Goal: Communication & Community: Connect with others

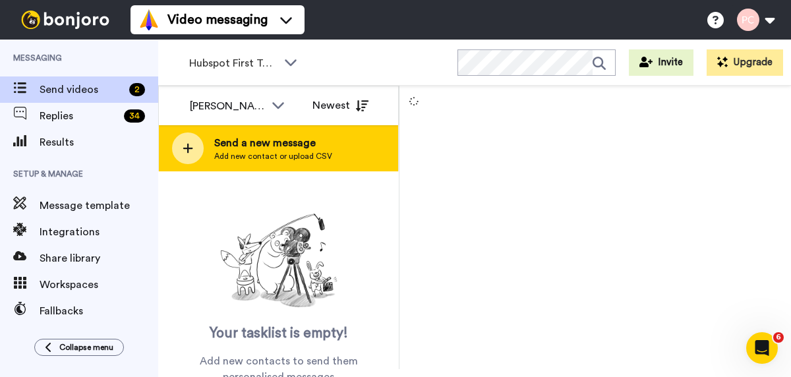
click at [290, 154] on span "Add new contact or upload CSV" at bounding box center [273, 156] width 118 height 11
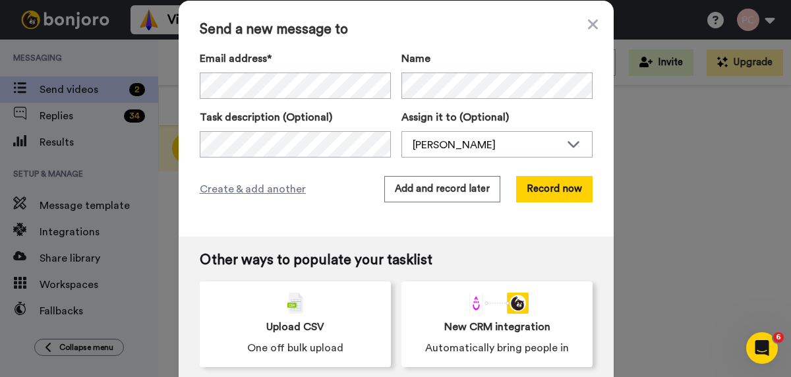
click at [580, 22] on span "Send a new message to" at bounding box center [396, 30] width 393 height 16
click at [587, 23] on span "Send a new message to" at bounding box center [396, 30] width 393 height 16
click at [592, 26] on icon at bounding box center [593, 24] width 10 height 10
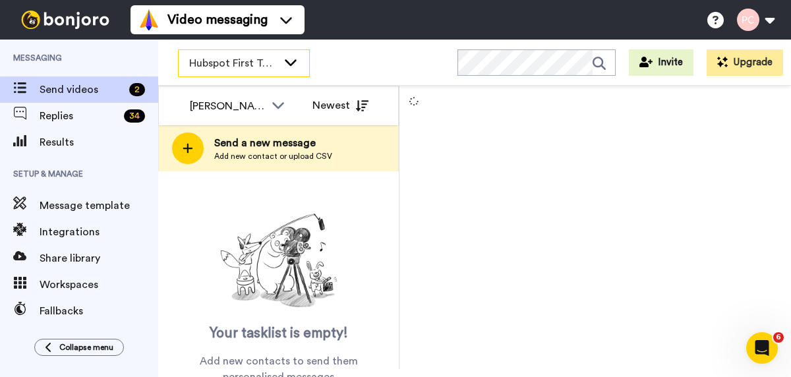
click at [199, 65] on span "Hubspot First Touch ([PERSON_NAME])" at bounding box center [233, 63] width 88 height 16
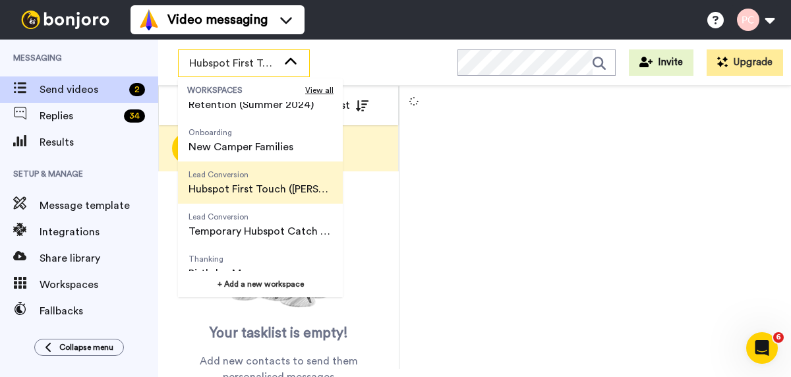
scroll to position [169, 0]
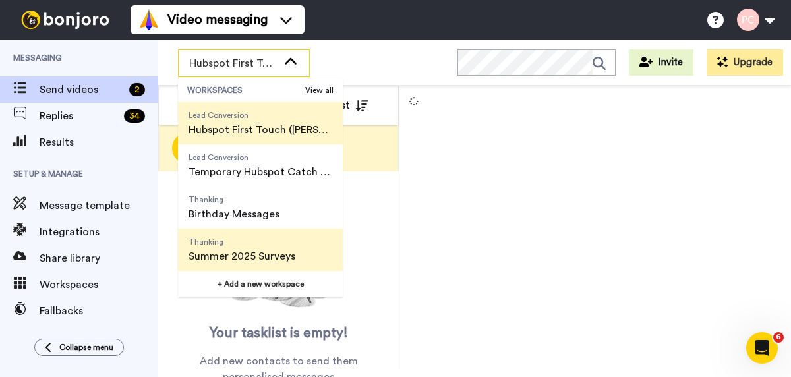
click at [236, 251] on span "Summer 2025 Surveys" at bounding box center [242, 257] width 107 height 16
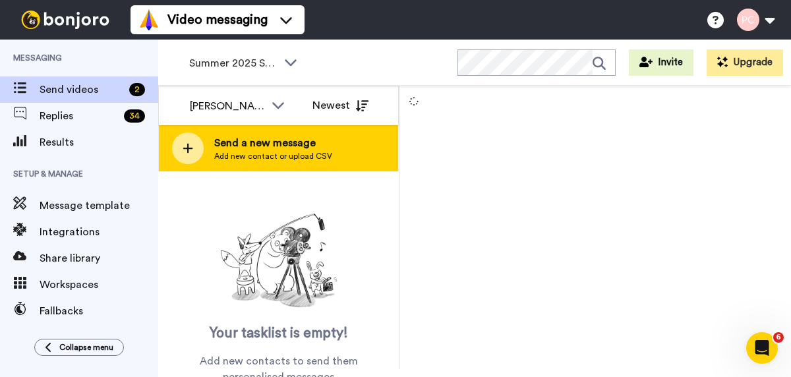
click at [290, 150] on span "Send a new message" at bounding box center [273, 143] width 118 height 16
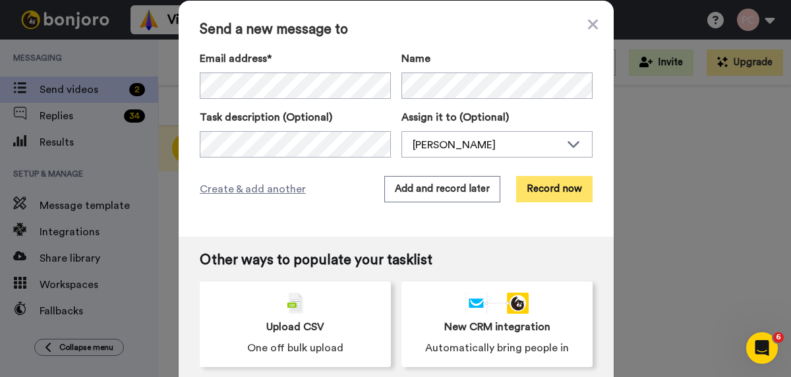
click at [551, 191] on button "Record now" at bounding box center [554, 189] width 77 height 26
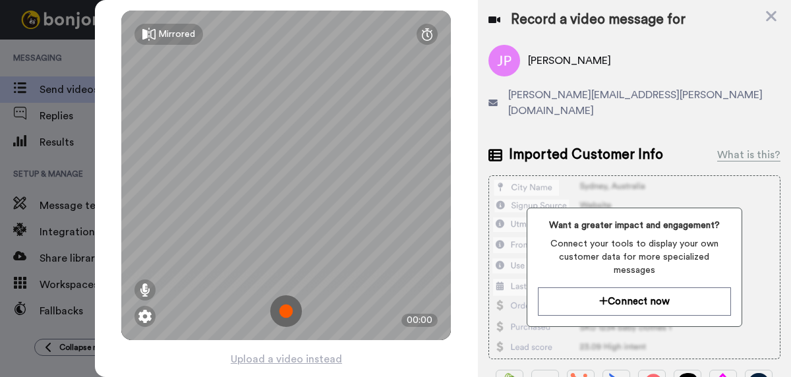
click at [286, 310] on img at bounding box center [286, 311] width 32 height 32
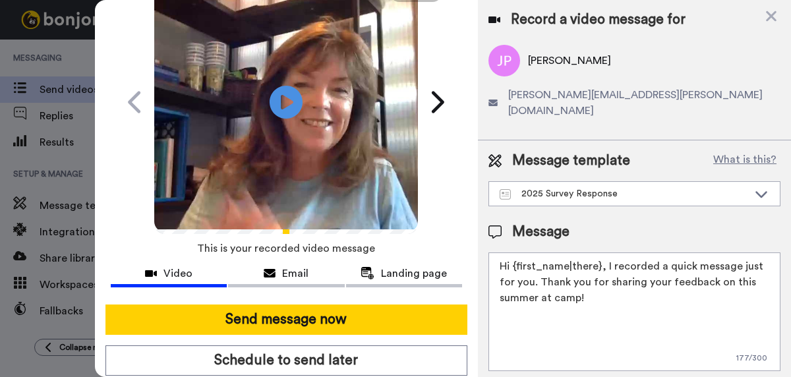
scroll to position [81, 0]
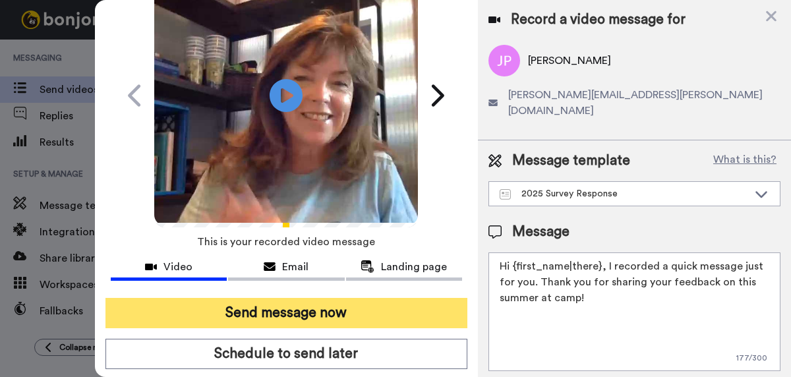
click at [286, 313] on button "Send message now" at bounding box center [287, 313] width 362 height 30
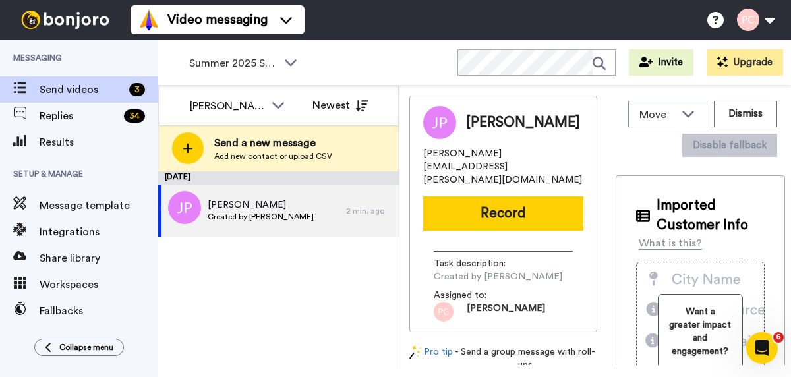
scroll to position [0, 0]
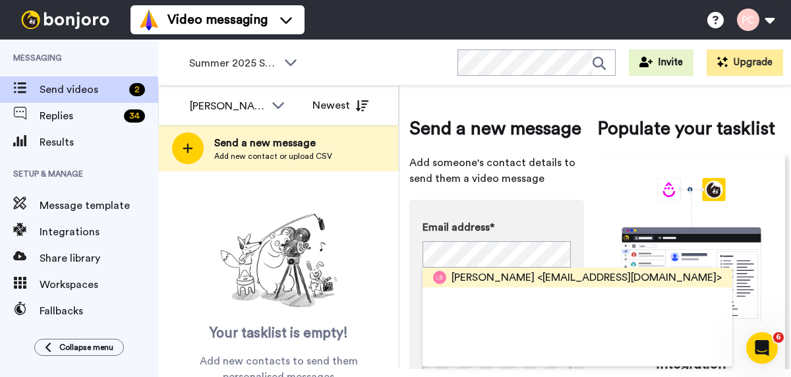
click at [468, 284] on span "Leslie Baum" at bounding box center [493, 278] width 83 height 16
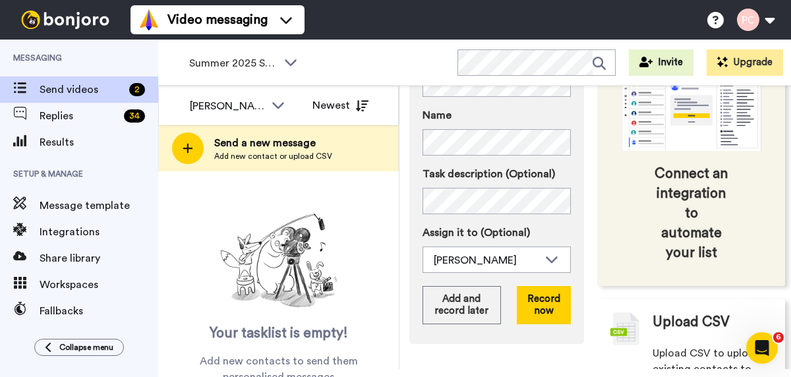
scroll to position [177, 0]
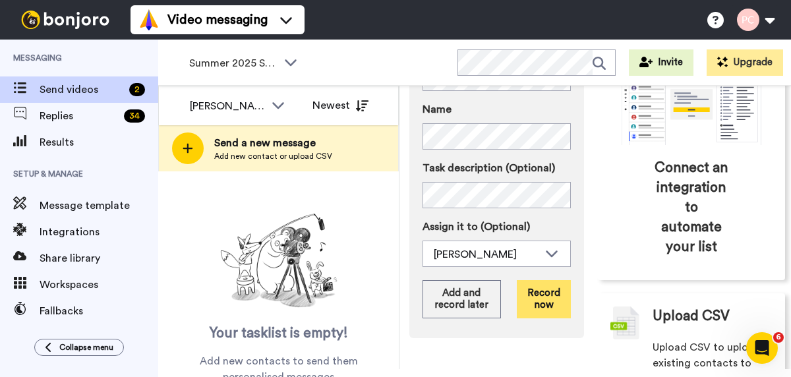
click at [547, 297] on button "Record now" at bounding box center [544, 299] width 54 height 38
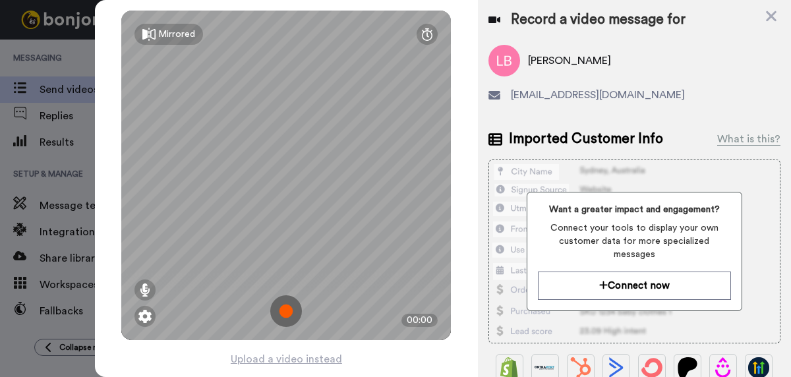
click at [288, 312] on img at bounding box center [286, 311] width 32 height 32
click at [288, 311] on img at bounding box center [286, 311] width 32 height 32
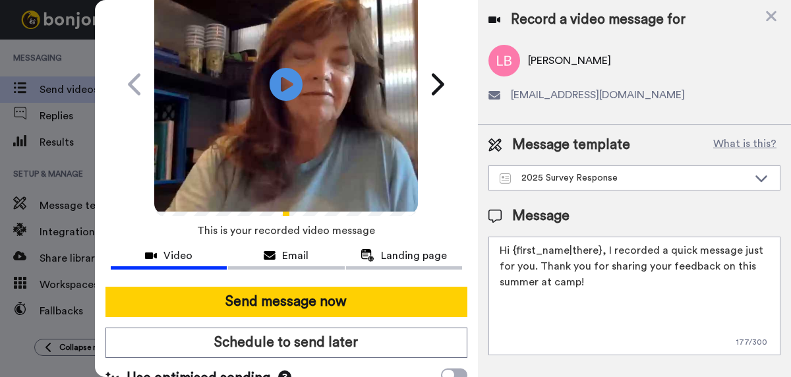
scroll to position [121, 0]
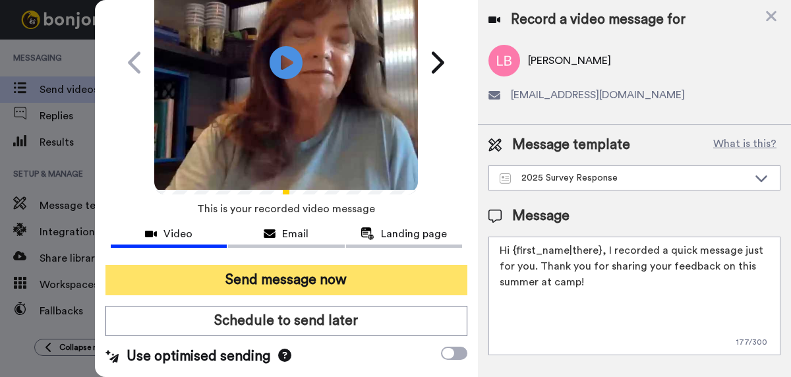
click at [305, 276] on button "Send message now" at bounding box center [287, 280] width 362 height 30
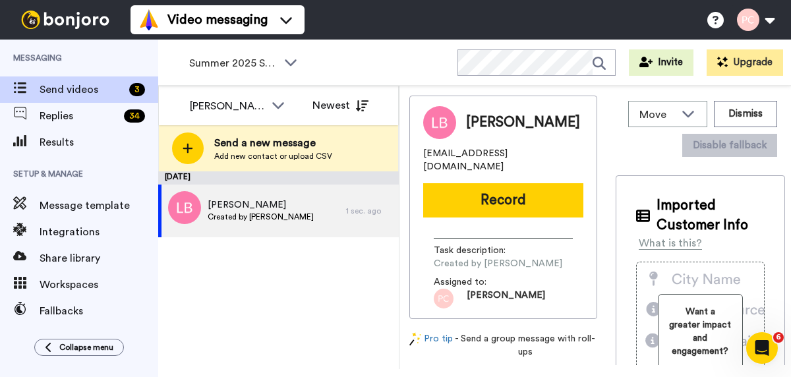
scroll to position [0, 0]
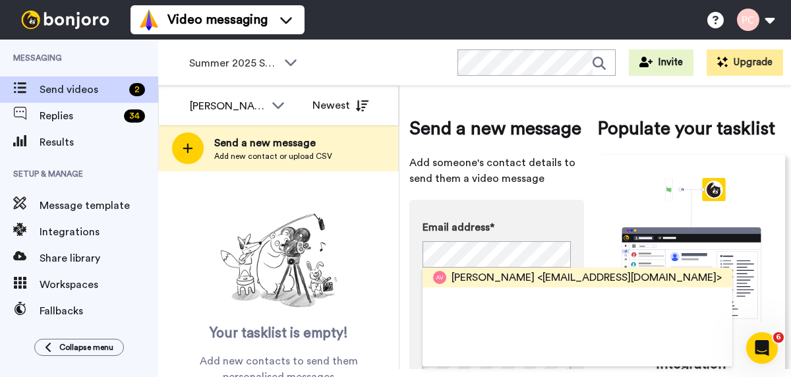
click at [476, 280] on span "[PERSON_NAME]" at bounding box center [493, 278] width 83 height 16
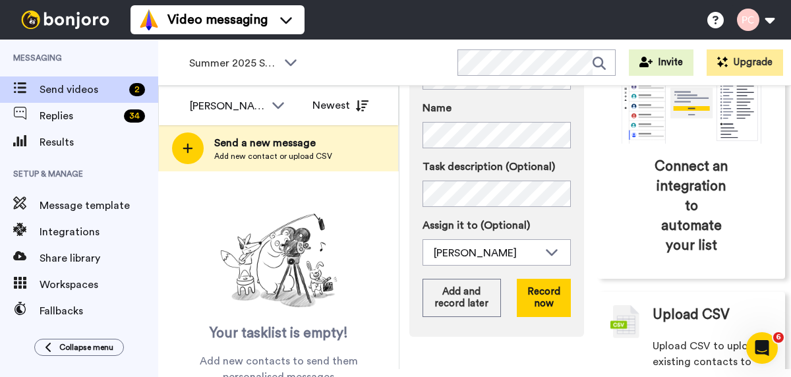
scroll to position [185, 0]
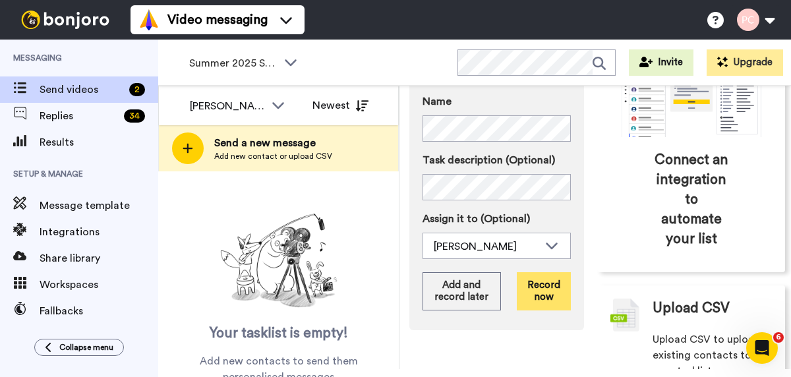
click at [539, 291] on button "Record now" at bounding box center [544, 291] width 54 height 38
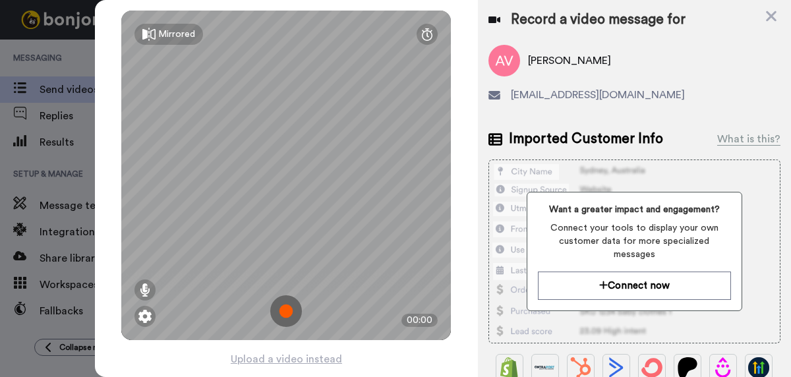
click at [285, 314] on img at bounding box center [286, 311] width 32 height 32
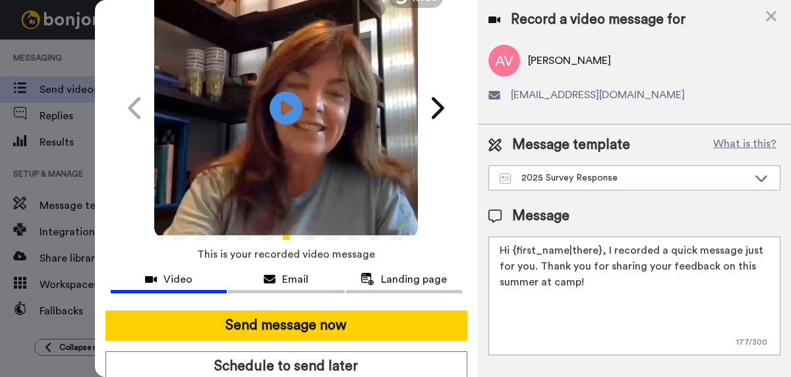
scroll to position [73, 0]
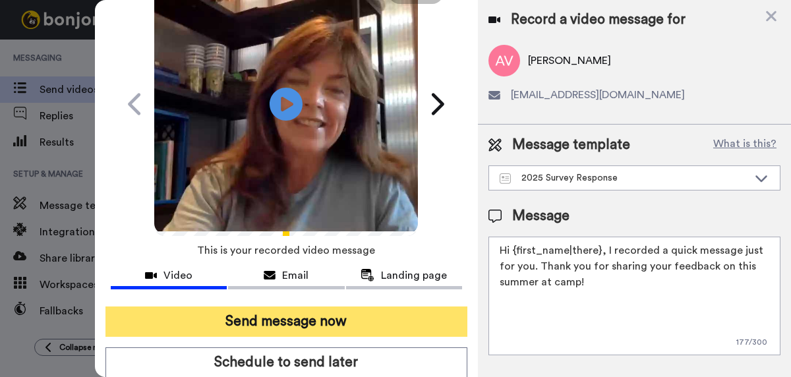
click at [284, 320] on button "Send message now" at bounding box center [287, 322] width 362 height 30
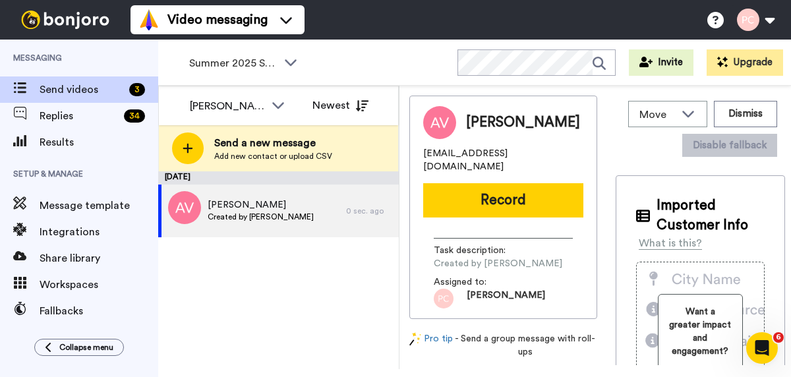
scroll to position [0, 0]
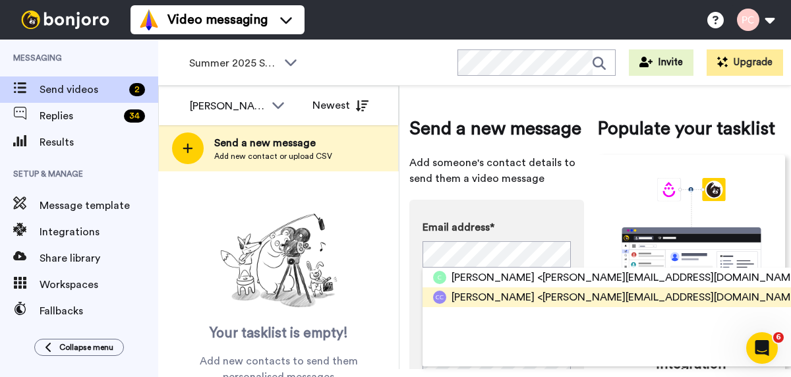
click at [492, 294] on span "Catherine Cort" at bounding box center [493, 298] width 83 height 16
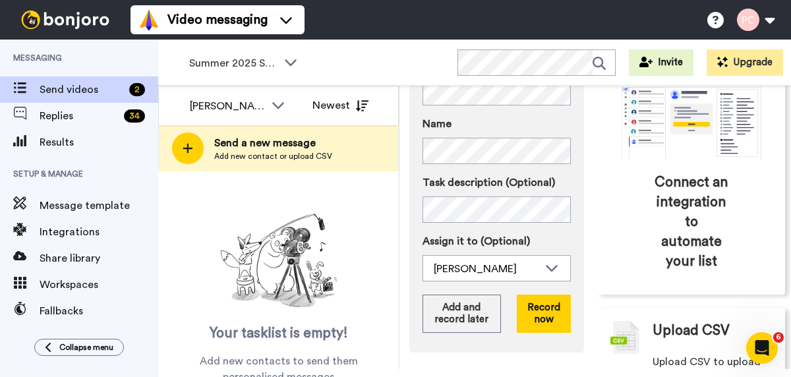
scroll to position [167, 0]
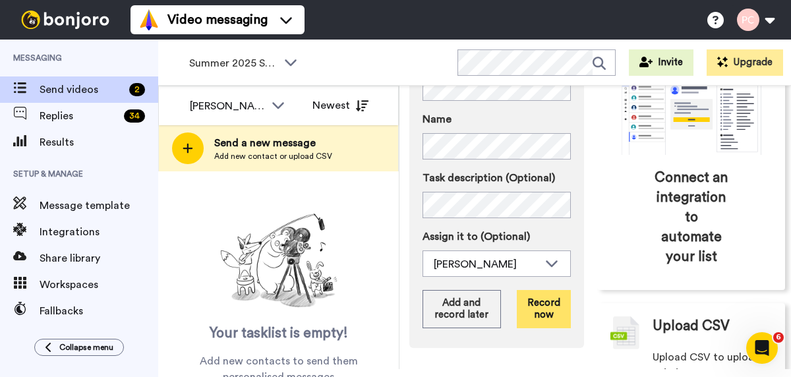
click at [545, 305] on button "Record now" at bounding box center [544, 309] width 54 height 38
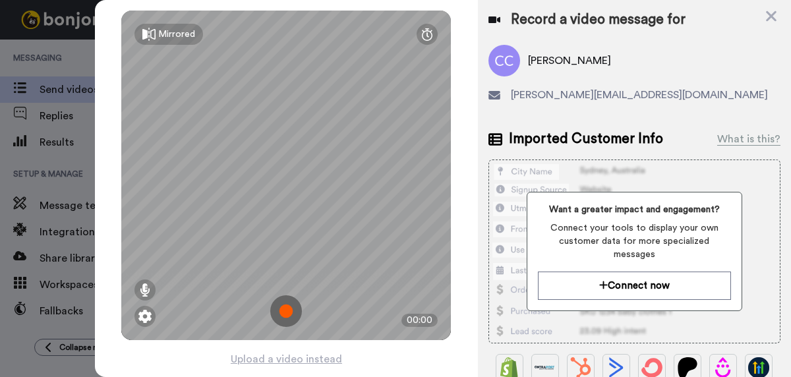
click at [290, 311] on img at bounding box center [286, 311] width 32 height 32
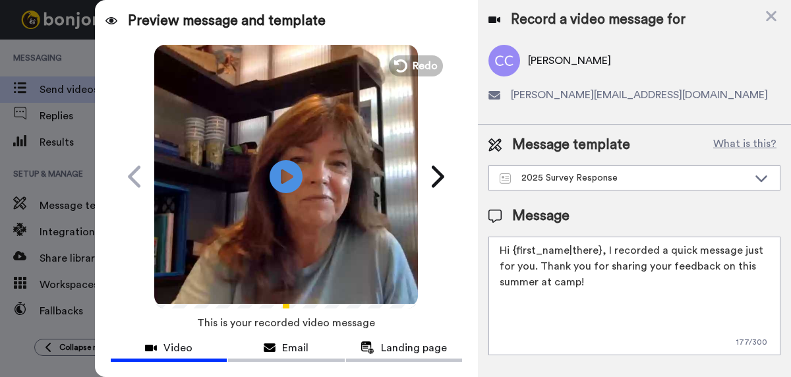
scroll to position [80, 0]
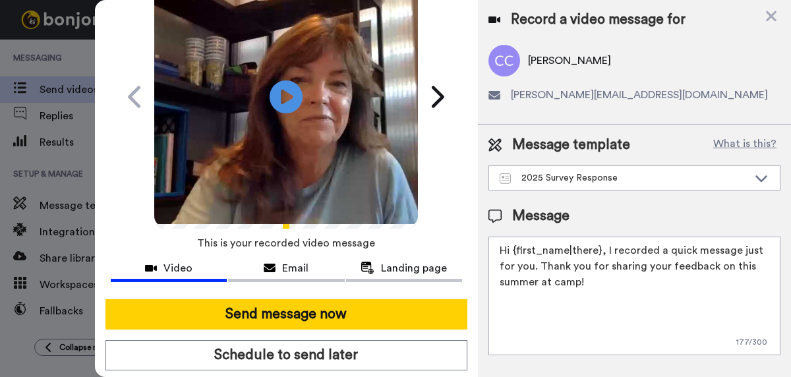
click at [290, 311] on button "Send message now" at bounding box center [287, 314] width 362 height 30
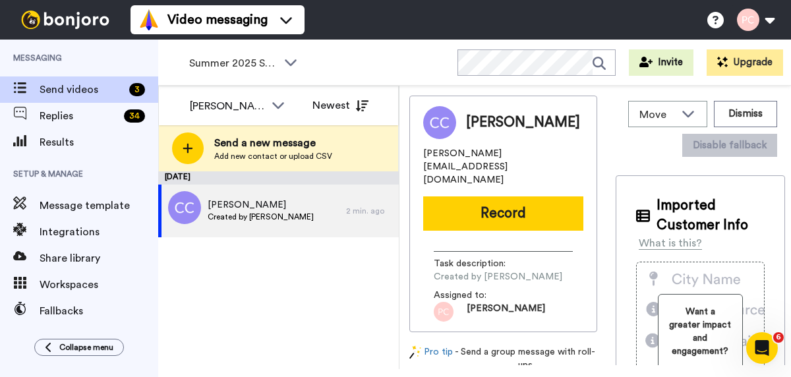
scroll to position [0, 0]
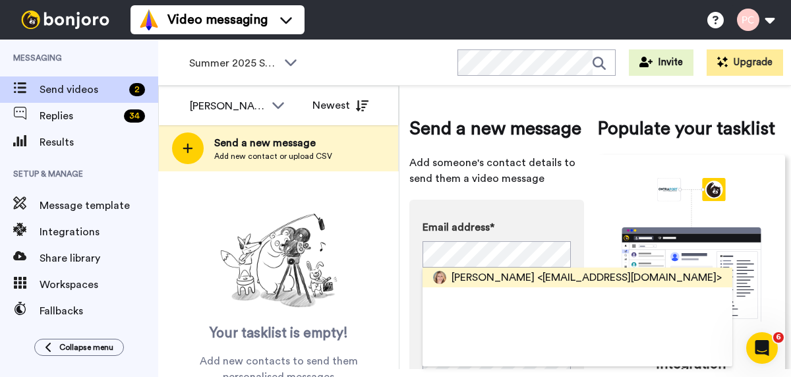
click at [476, 277] on span "Brandyn Iverson" at bounding box center [493, 278] width 83 height 16
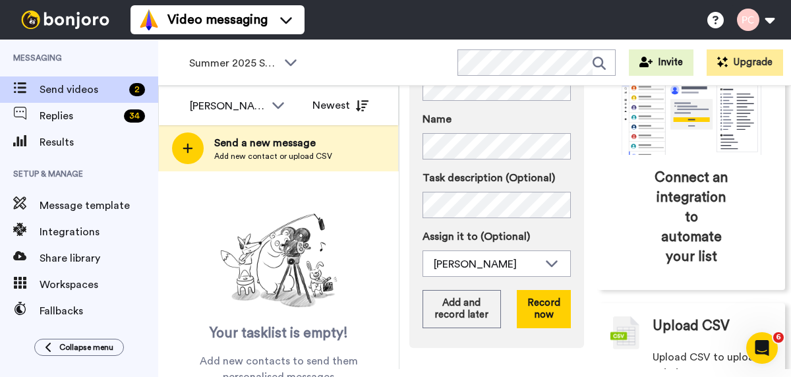
scroll to position [173, 0]
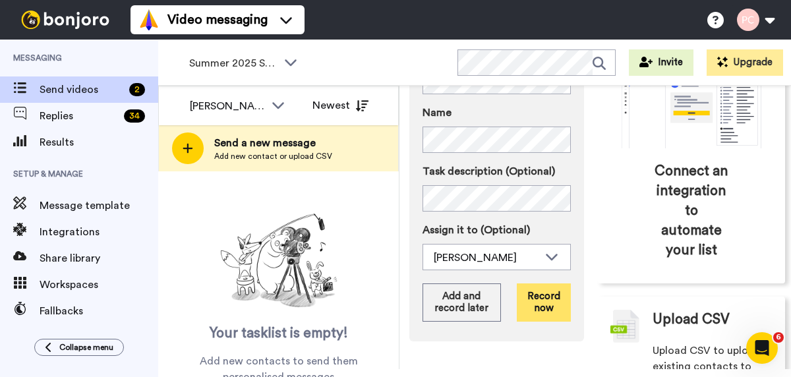
click at [545, 305] on button "Record now" at bounding box center [544, 303] width 54 height 38
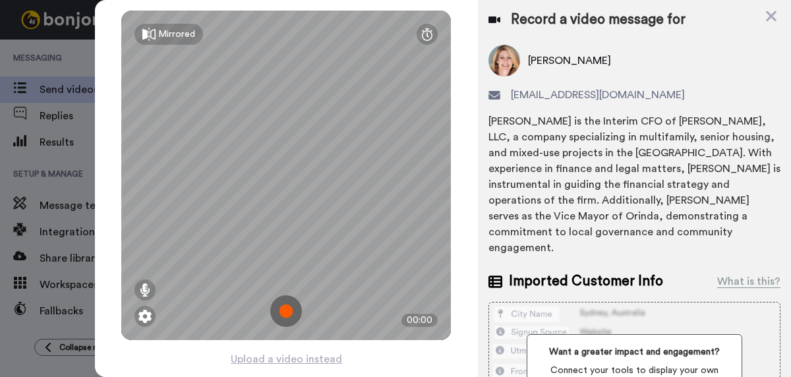
click at [290, 314] on img at bounding box center [286, 311] width 32 height 32
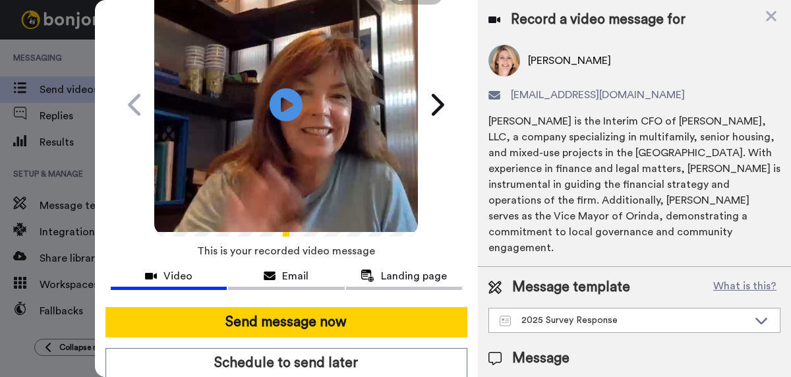
scroll to position [74, 0]
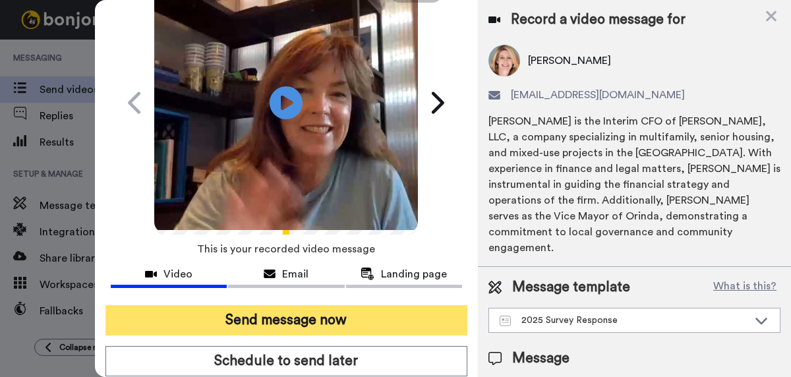
click at [288, 324] on button "Send message now" at bounding box center [287, 320] width 362 height 30
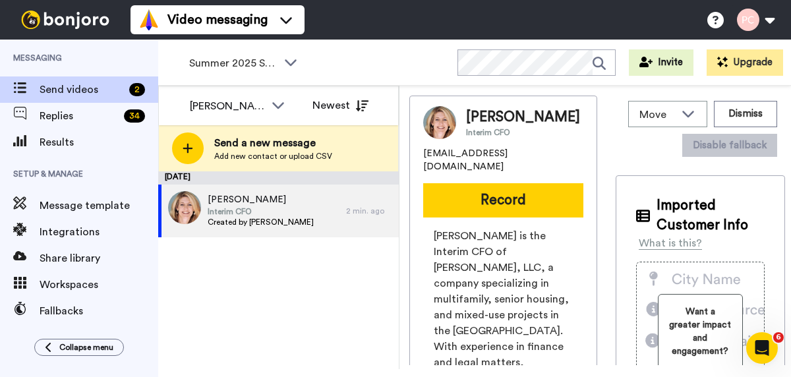
scroll to position [0, 0]
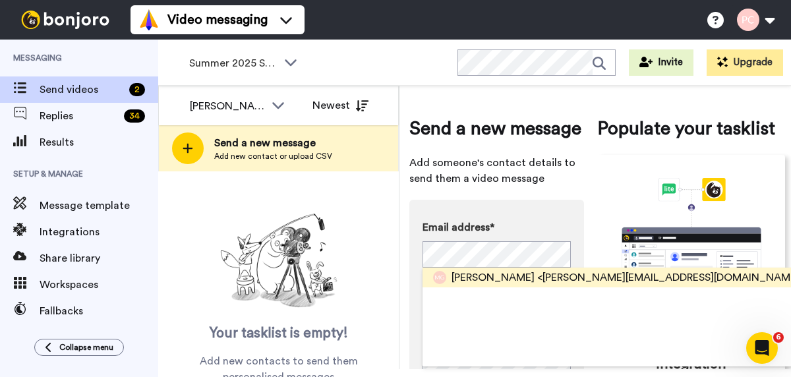
click at [490, 277] on span "Melissa Griffith" at bounding box center [493, 278] width 83 height 16
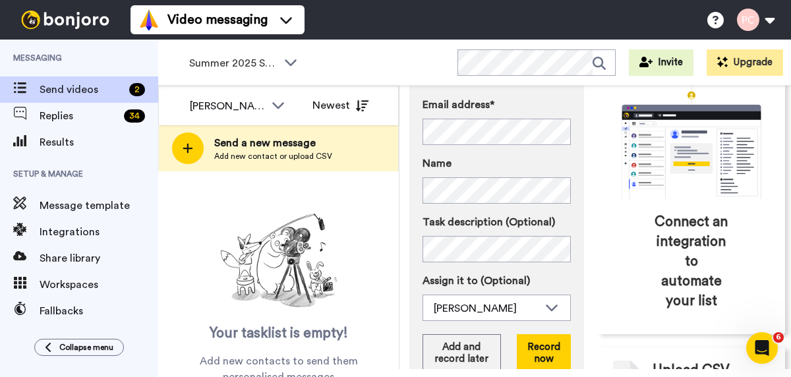
scroll to position [138, 0]
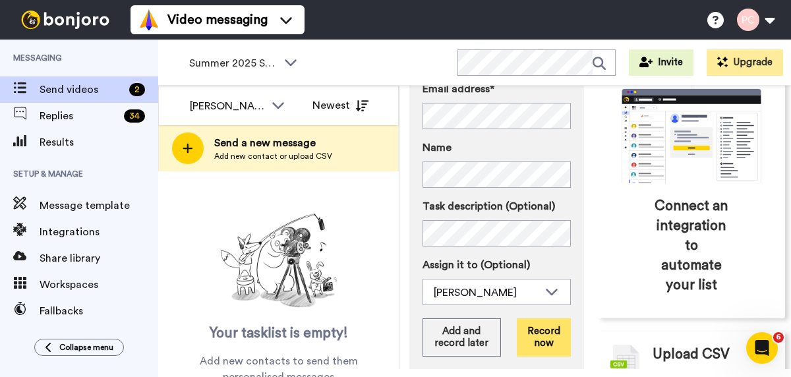
click at [545, 340] on button "Record now" at bounding box center [544, 338] width 54 height 38
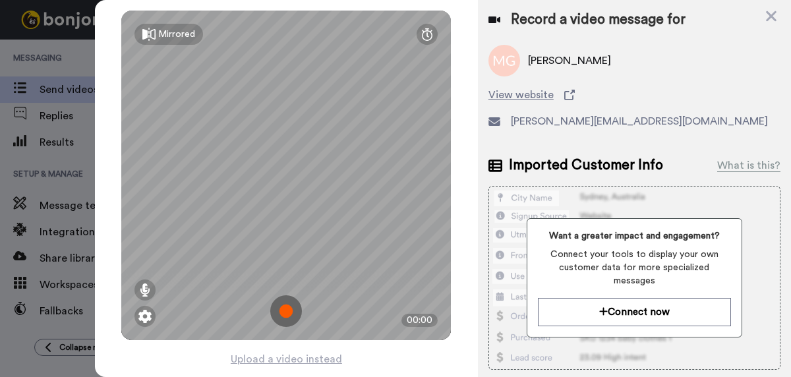
click at [286, 309] on img at bounding box center [286, 311] width 32 height 32
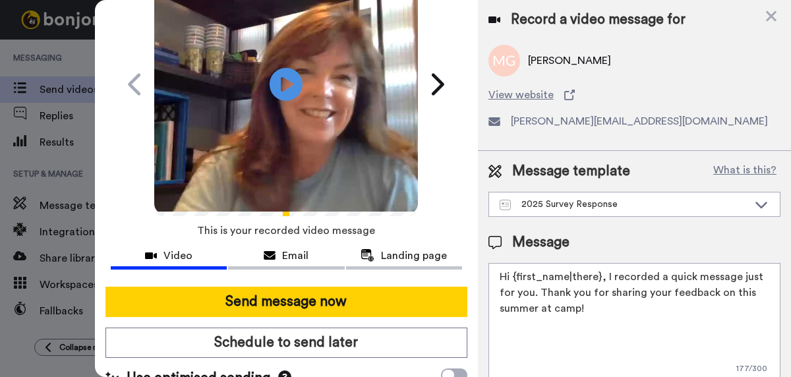
scroll to position [95, 0]
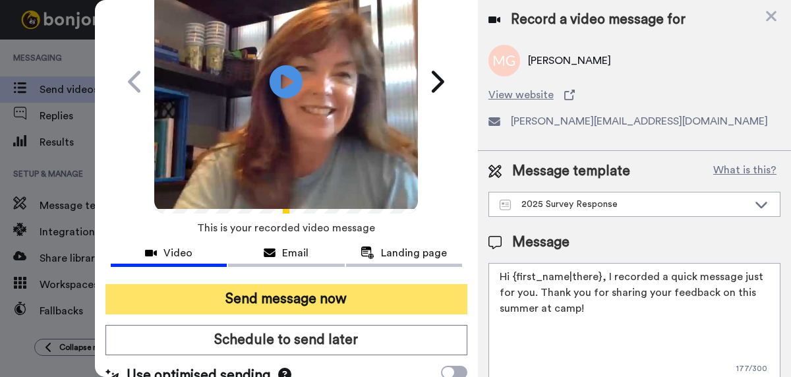
click at [290, 300] on button "Send message now" at bounding box center [287, 299] width 362 height 30
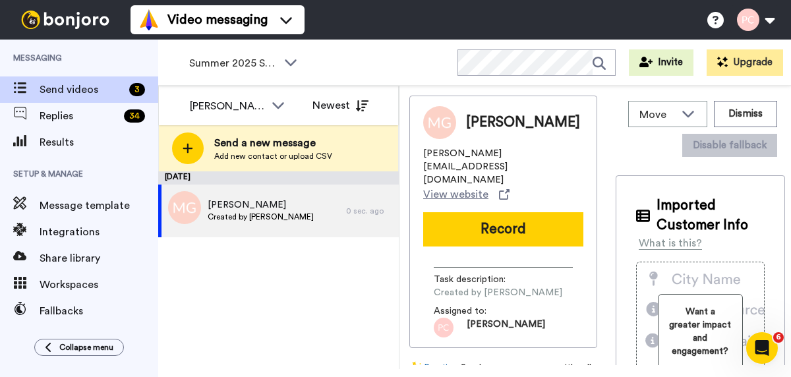
scroll to position [0, 0]
